Goal: Task Accomplishment & Management: Manage account settings

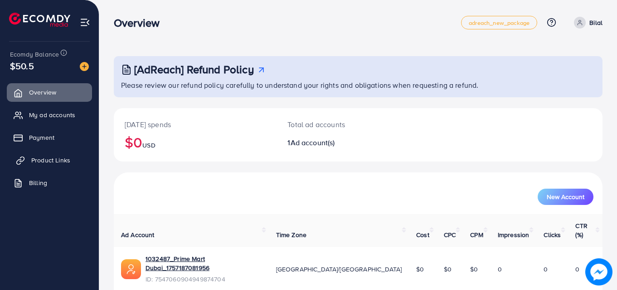
click at [39, 159] on span "Product Links" at bounding box center [50, 160] width 39 height 9
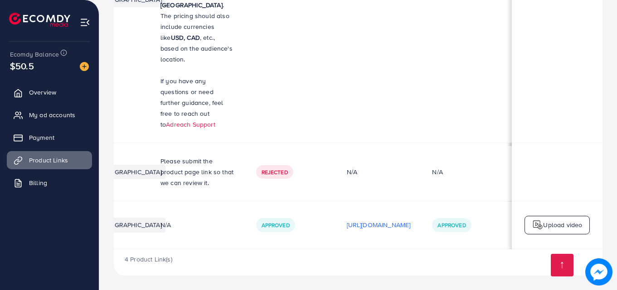
scroll to position [0, 230]
click at [382, 220] on p "[URL][DOMAIN_NAME]" at bounding box center [379, 225] width 64 height 11
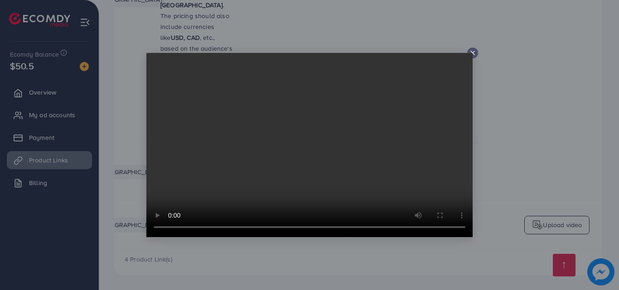
click at [471, 53] on icon at bounding box center [472, 52] width 7 height 7
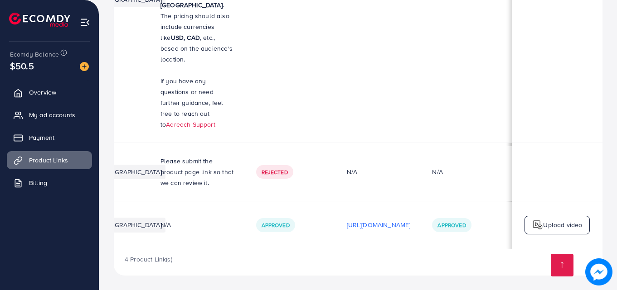
scroll to position [0, 93]
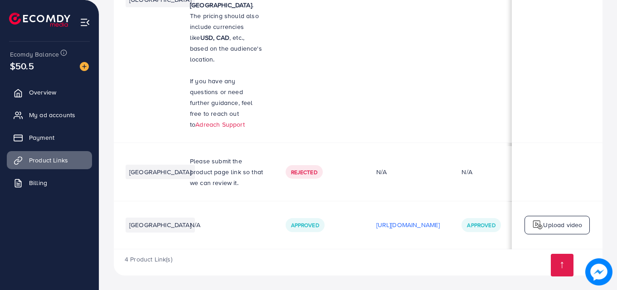
click at [338, 250] on div "4 Product Link(s)" at bounding box center [358, 263] width 488 height 26
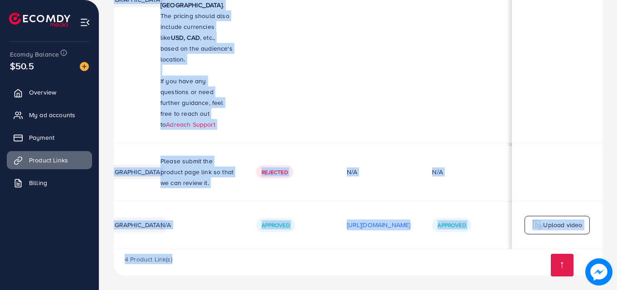
scroll to position [0, 220]
drag, startPoint x: 401, startPoint y: 250, endPoint x: 427, endPoint y: 246, distance: 26.1
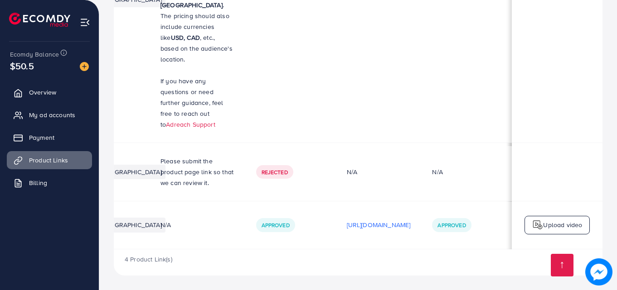
click at [523, 145] on td at bounding box center [556, 172] width 91 height 58
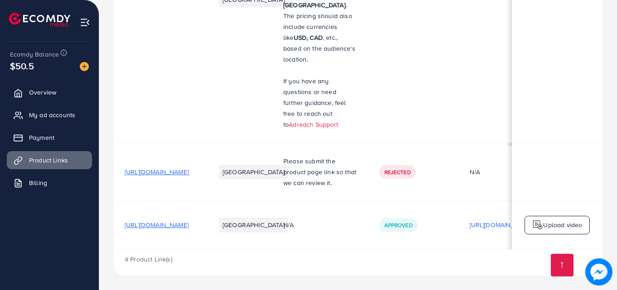
click at [160, 221] on span "[URL][DOMAIN_NAME]" at bounding box center [157, 225] width 64 height 9
click at [40, 114] on span "My ad accounts" at bounding box center [54, 115] width 46 height 9
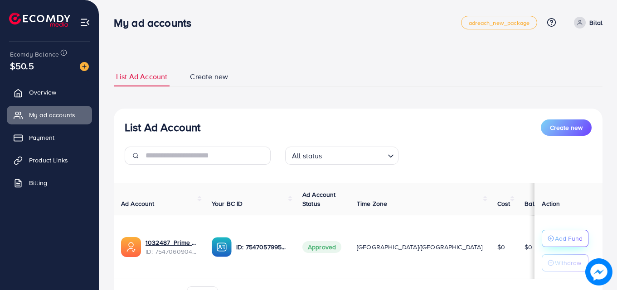
click at [554, 238] on p "Add Fund" at bounding box center [568, 238] width 28 height 11
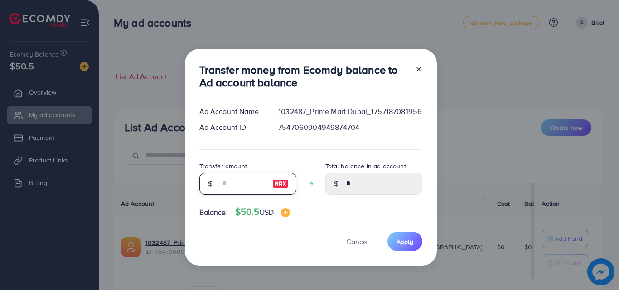
click at [227, 184] on input "number" at bounding box center [242, 184] width 45 height 22
type input "*"
type input "****"
type input "**"
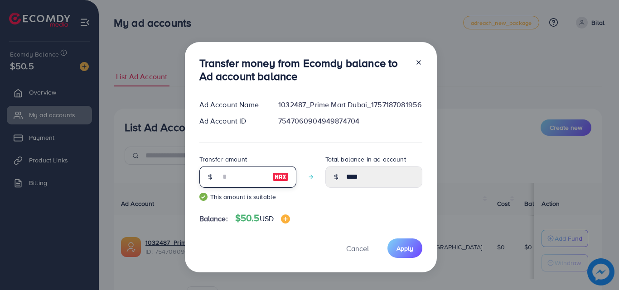
type input "*****"
type input "**"
click at [397, 248] on span "Apply" at bounding box center [404, 248] width 17 height 9
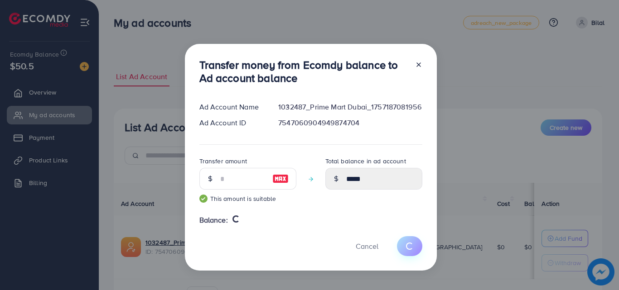
type input "*"
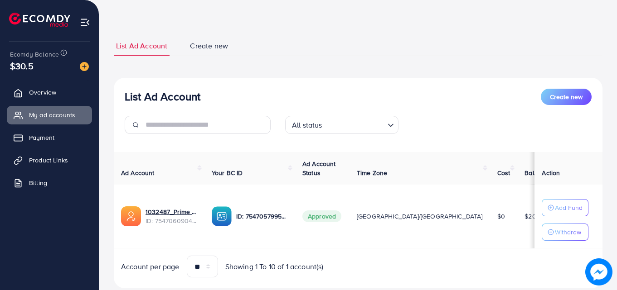
scroll to position [54, 0]
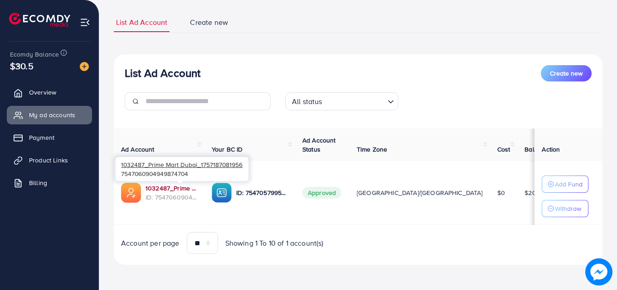
click at [190, 188] on link "1032487_Prime Mart Dubai_1757187081956" at bounding box center [171, 188] width 52 height 9
